Goal: Information Seeking & Learning: Learn about a topic

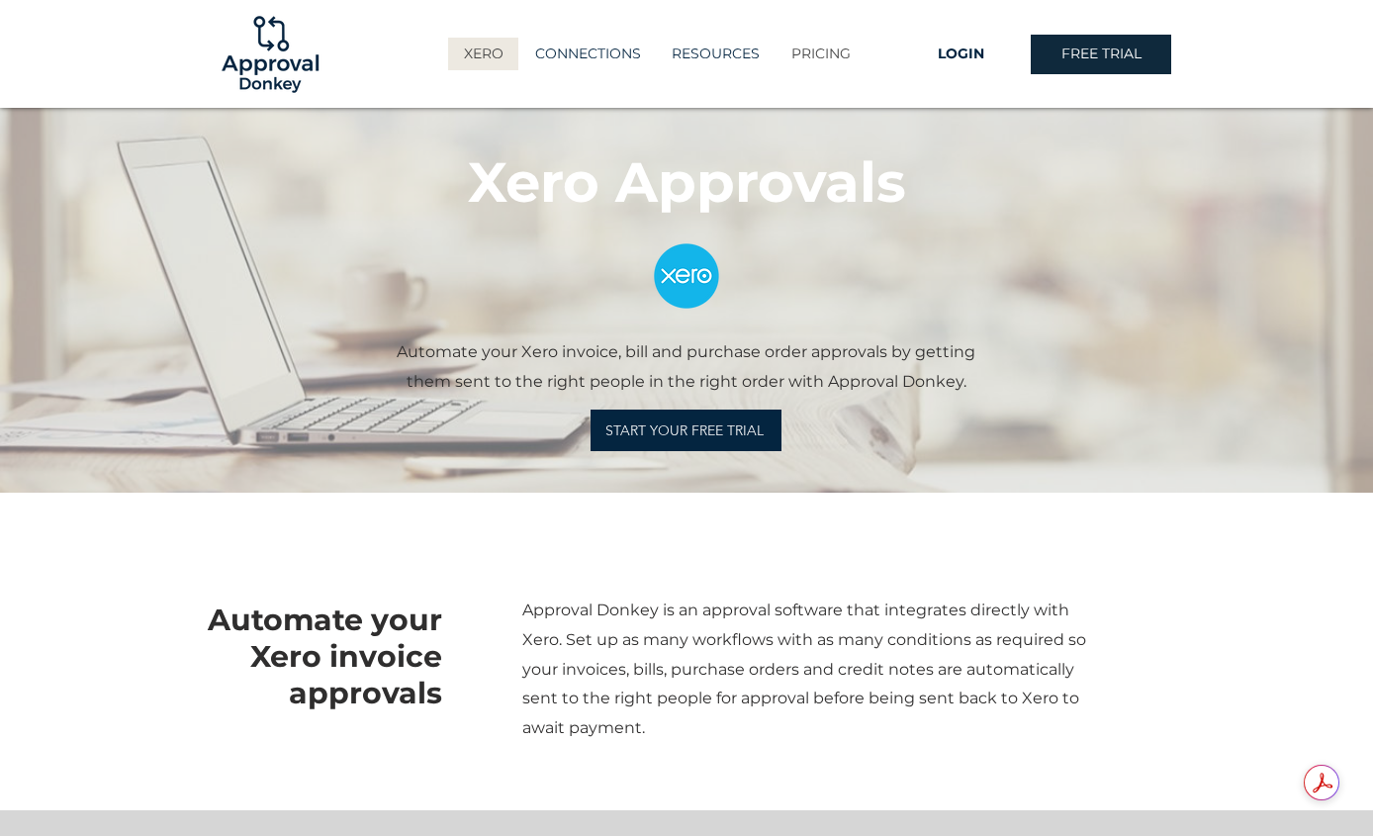
click at [815, 50] on p "PRICING" at bounding box center [820, 54] width 79 height 33
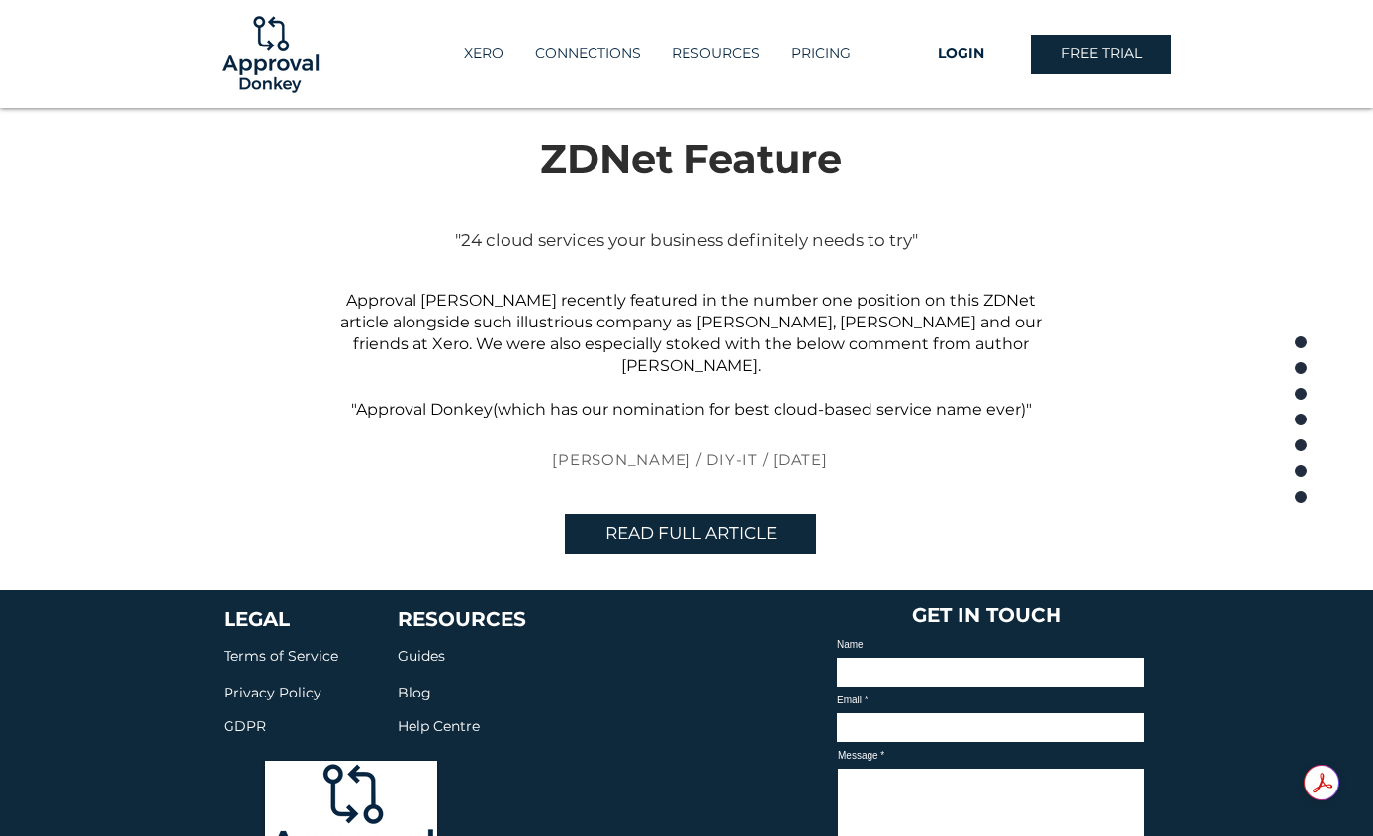
scroll to position [4592, 0]
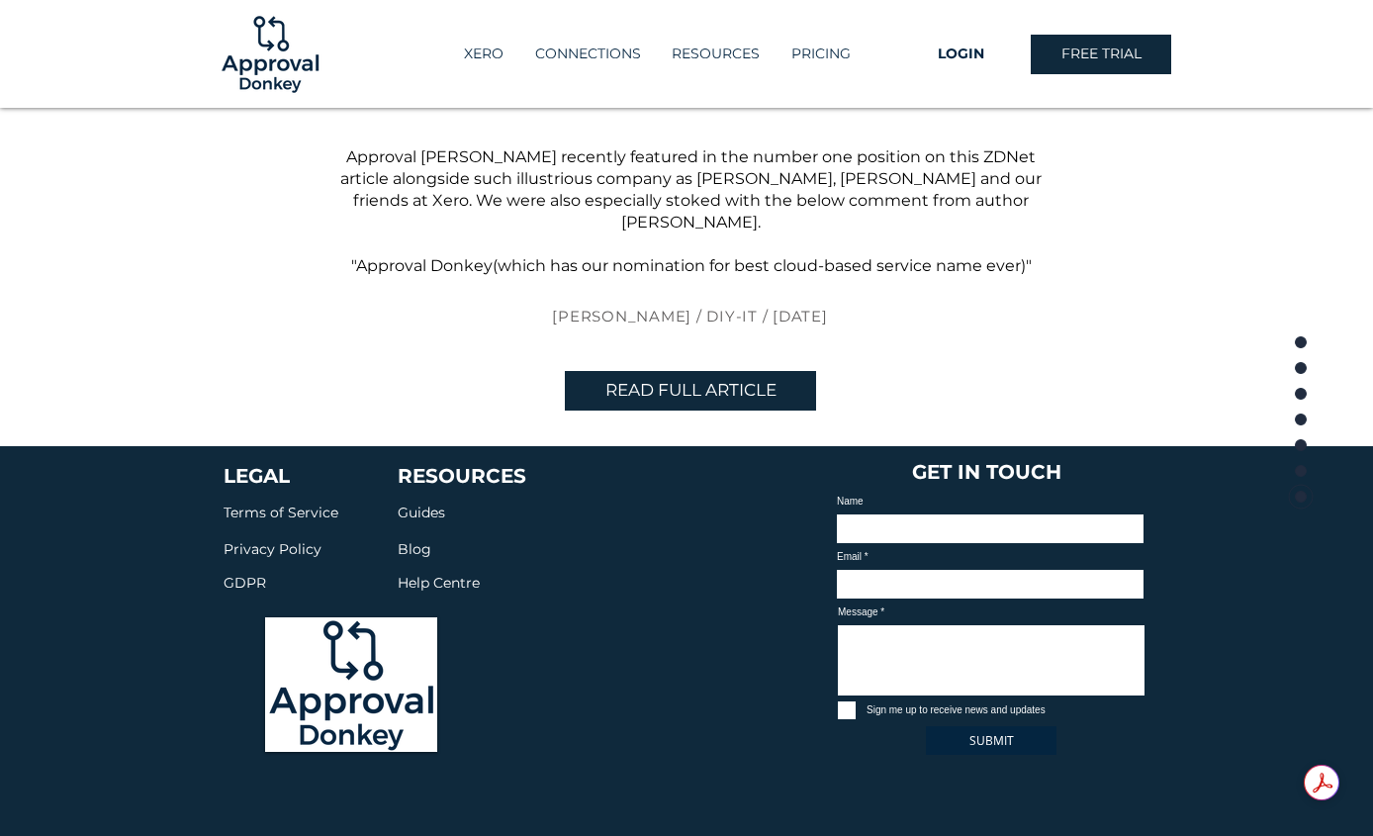
click at [238, 574] on span "GDPR" at bounding box center [245, 583] width 43 height 18
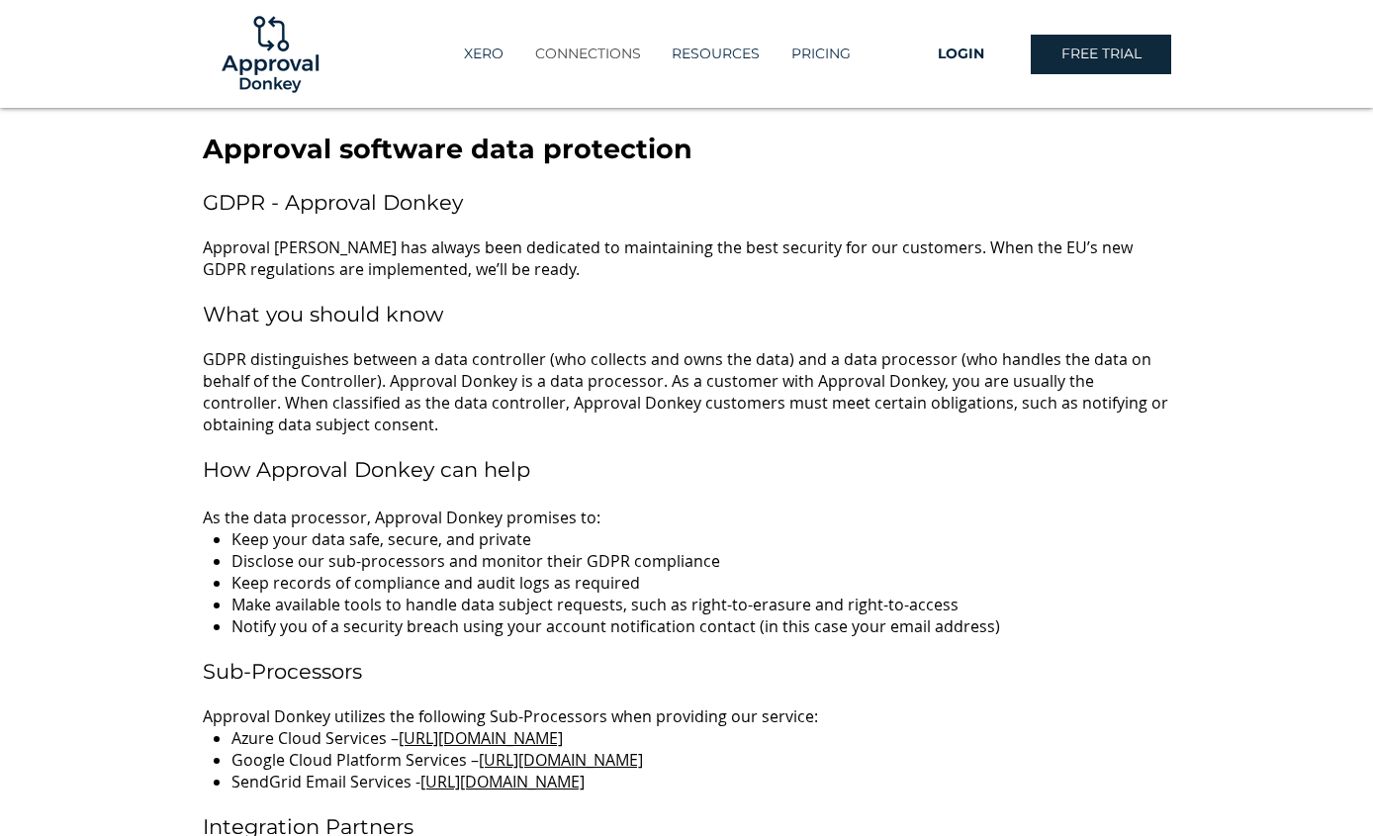
click at [572, 50] on p "CONNECTIONS" at bounding box center [588, 54] width 126 height 33
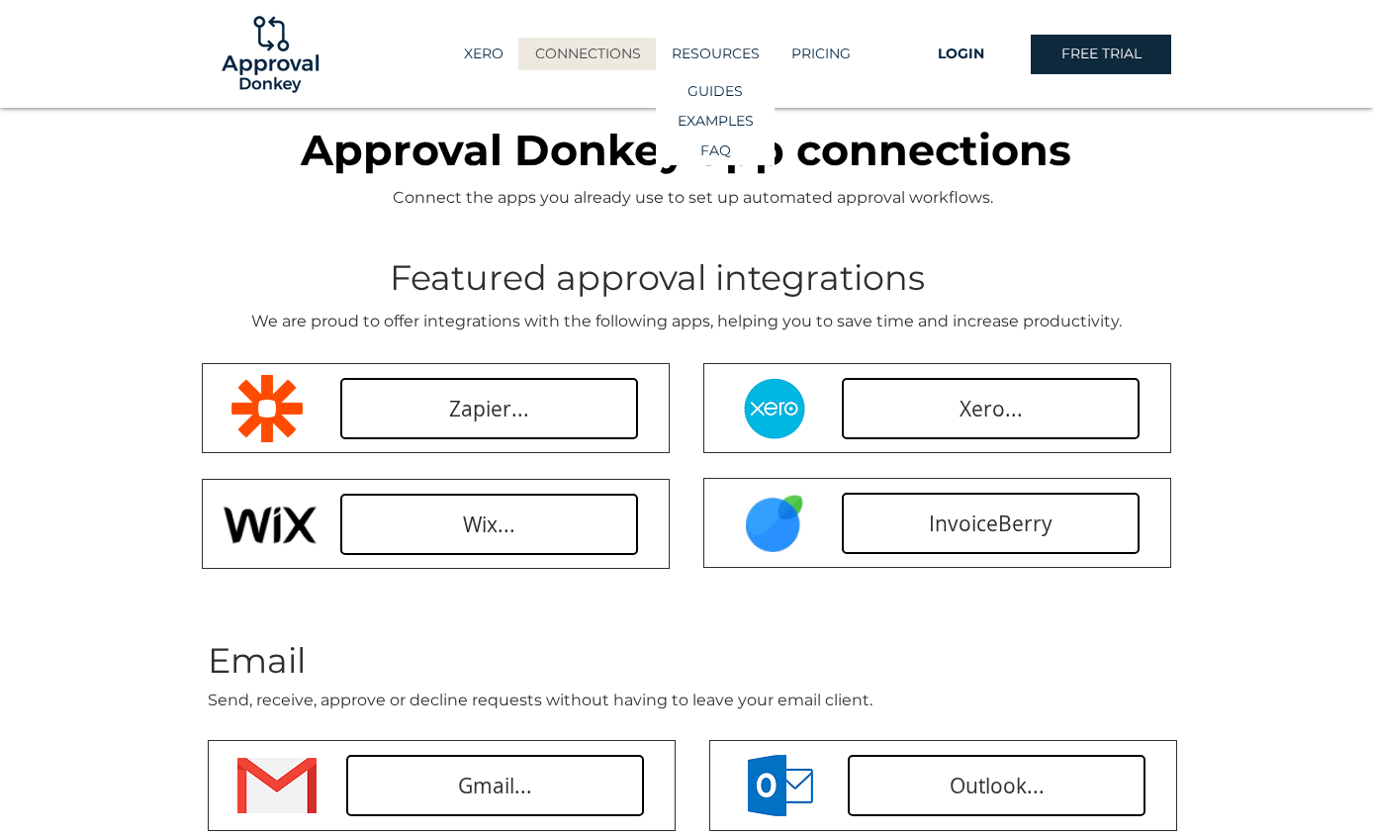
click at [696, 53] on p "RESOURCES" at bounding box center [716, 54] width 108 height 33
click at [722, 120] on p "EXAMPLES" at bounding box center [716, 121] width 90 height 29
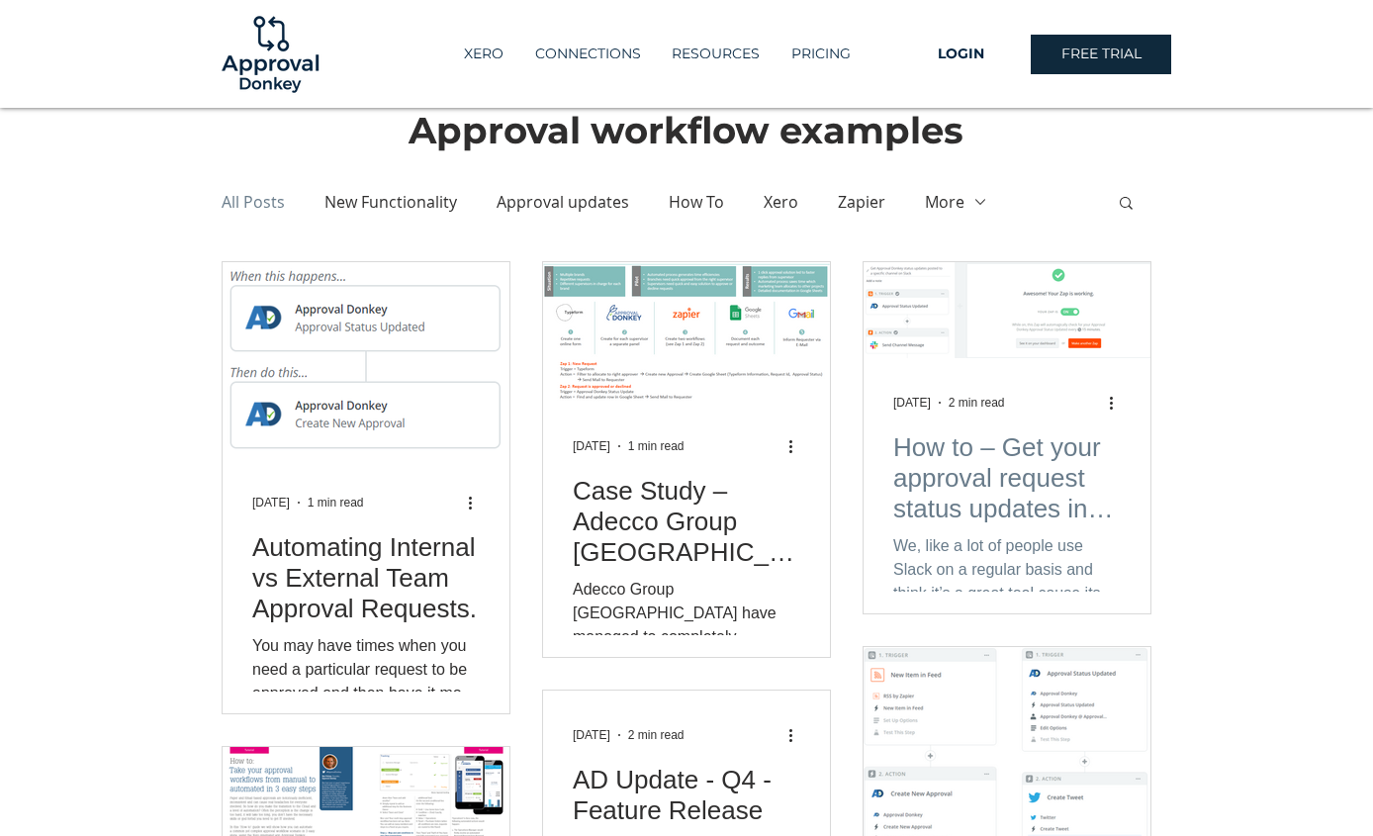
click at [980, 492] on h2 "How to – Get your approval request status updates in Slack" at bounding box center [1007, 478] width 228 height 92
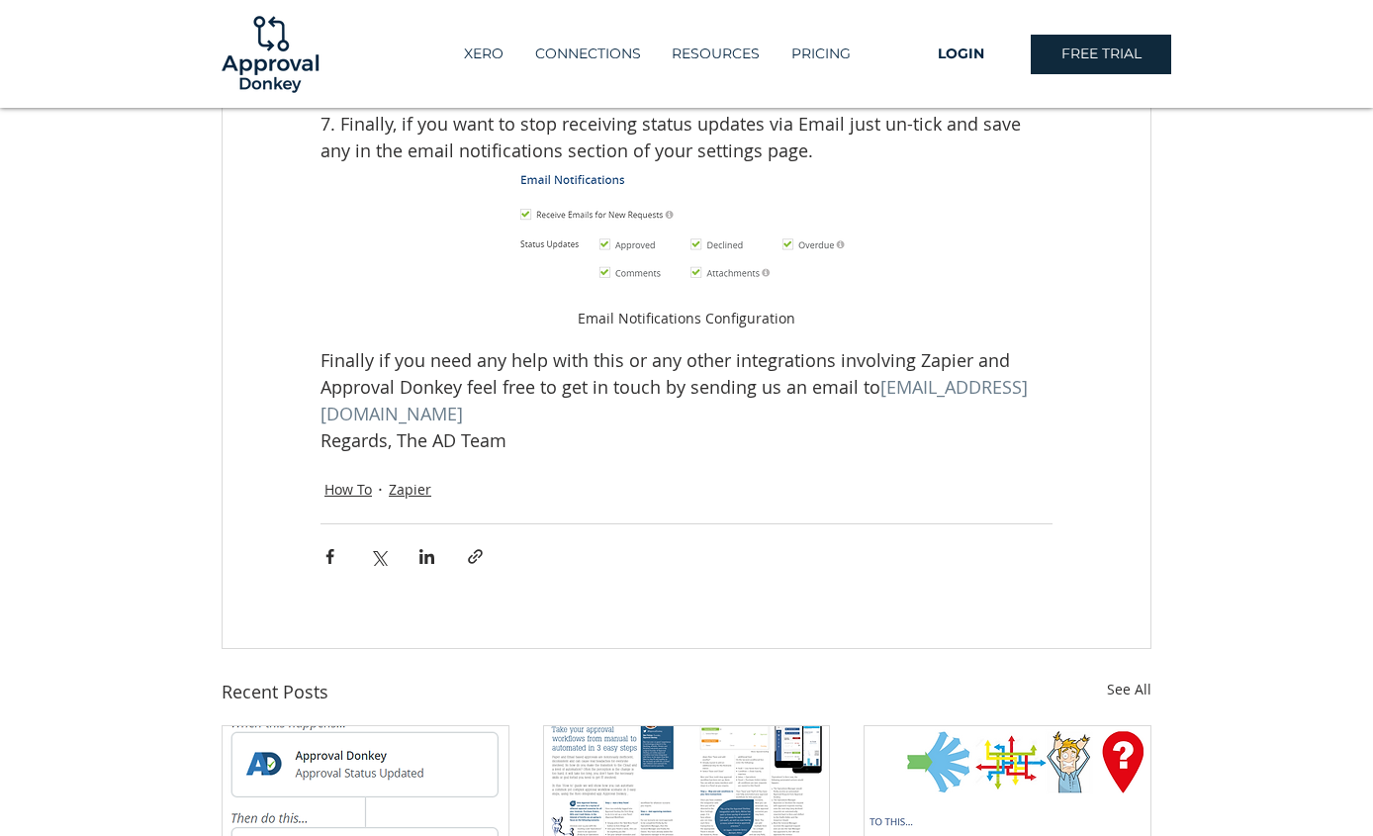
scroll to position [1682, 0]
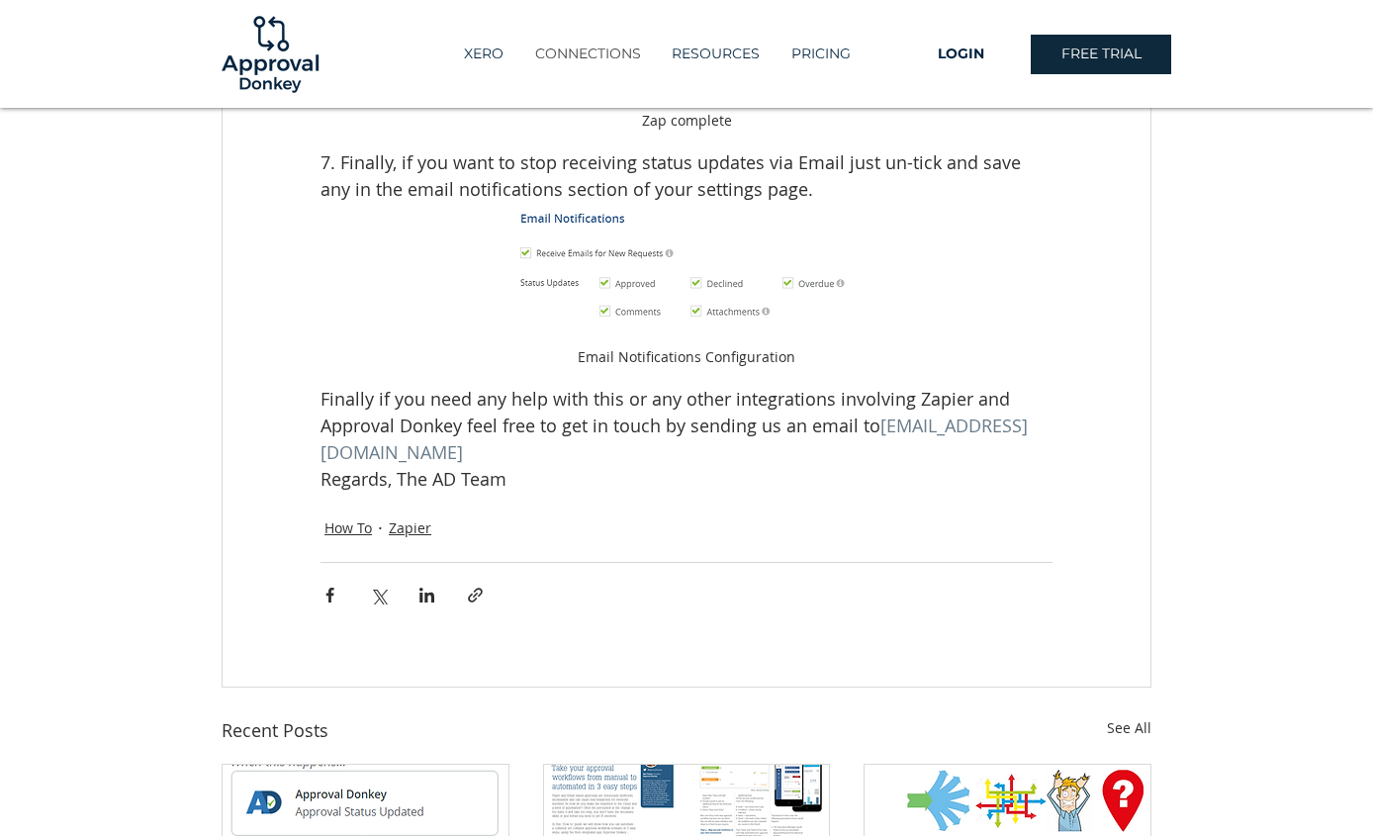
click at [592, 50] on p "CONNECTIONS" at bounding box center [588, 54] width 126 height 33
